Goal: Task Accomplishment & Management: Manage account settings

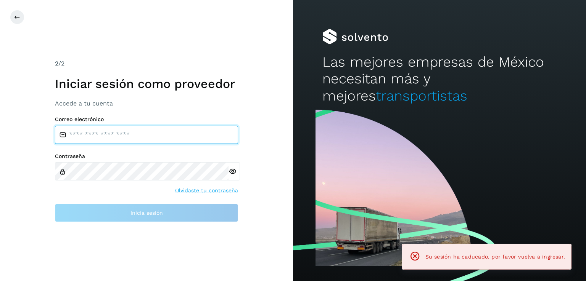
type input "**********"
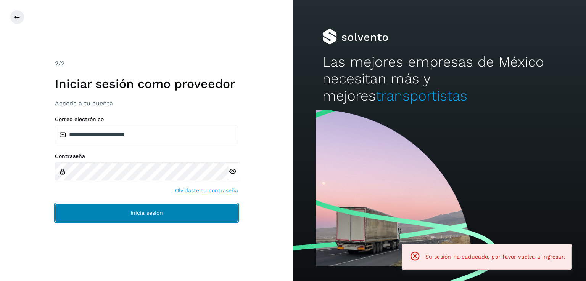
click at [113, 214] on button "Inicia sesión" at bounding box center [146, 213] width 183 height 18
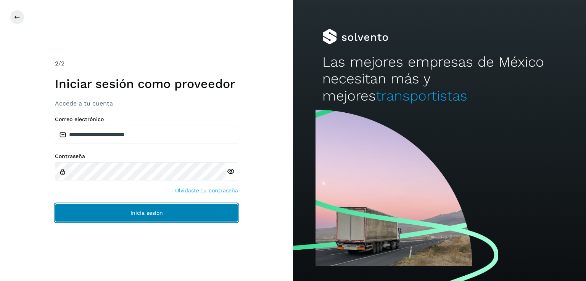
click at [120, 211] on button "Inicia sesión" at bounding box center [146, 213] width 183 height 18
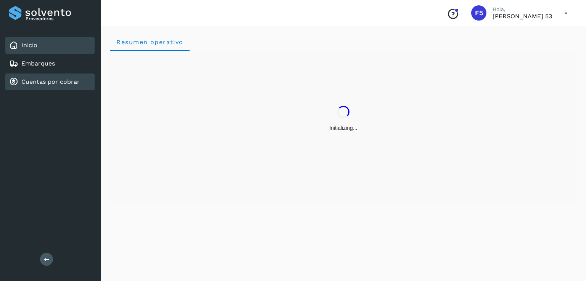
click at [76, 82] on link "Cuentas por cobrar" at bounding box center [50, 81] width 58 height 7
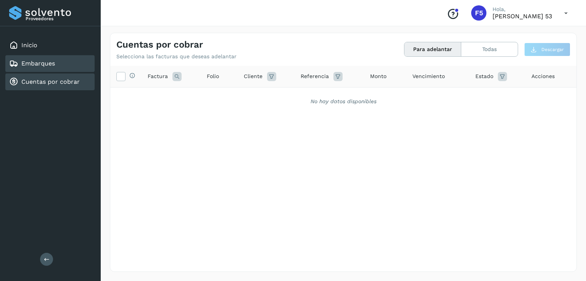
click at [63, 71] on div "Embarques" at bounding box center [49, 63] width 89 height 17
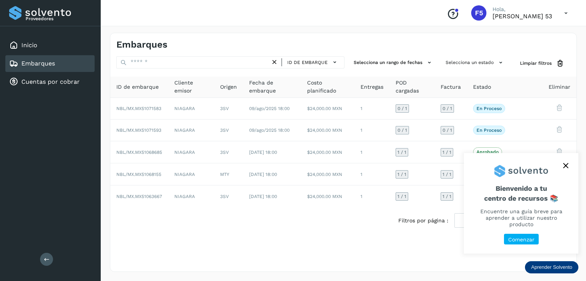
click at [569, 171] on button "close," at bounding box center [565, 165] width 11 height 11
